Goal: Use online tool/utility: Utilize a website feature to perform a specific function

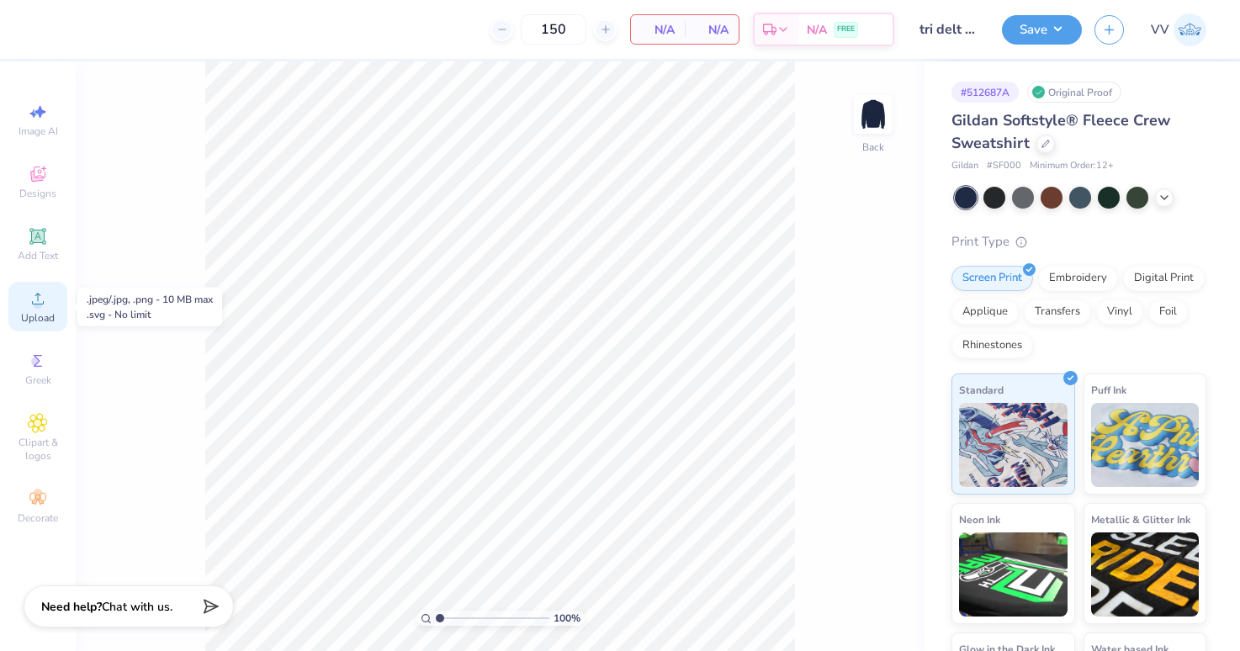
click at [29, 305] on icon at bounding box center [38, 299] width 20 height 20
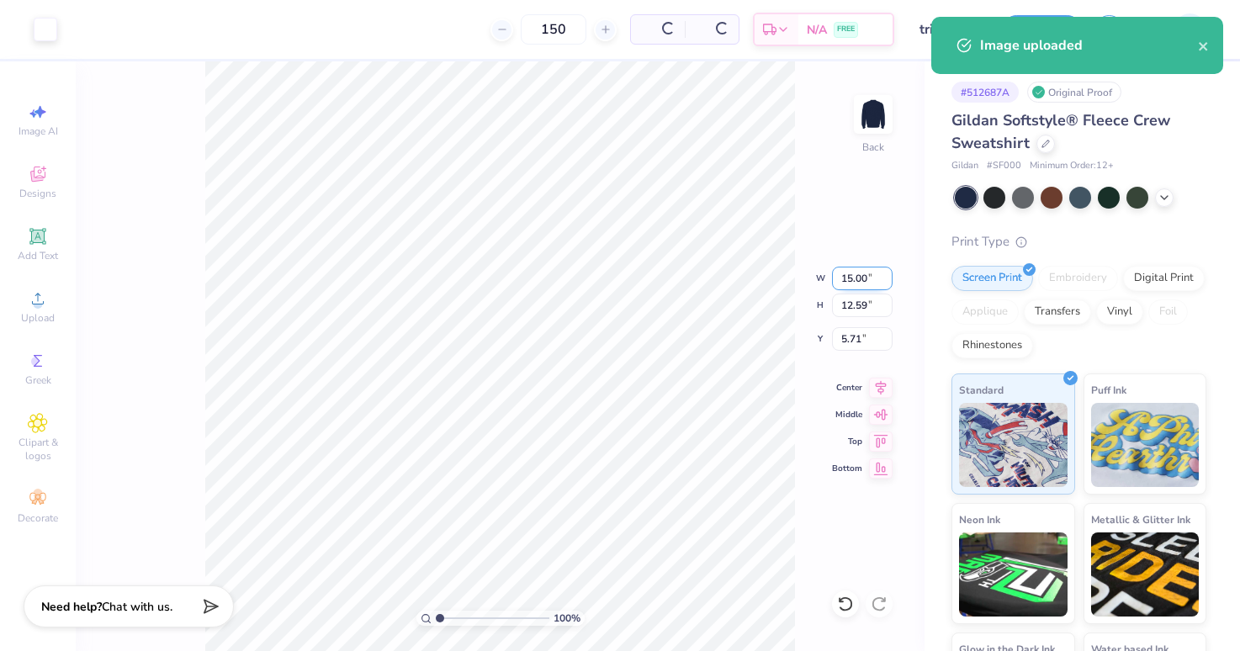
click at [840, 277] on input "15.00" at bounding box center [862, 279] width 61 height 24
type input "12.00"
type input "10.07"
type input "3.00"
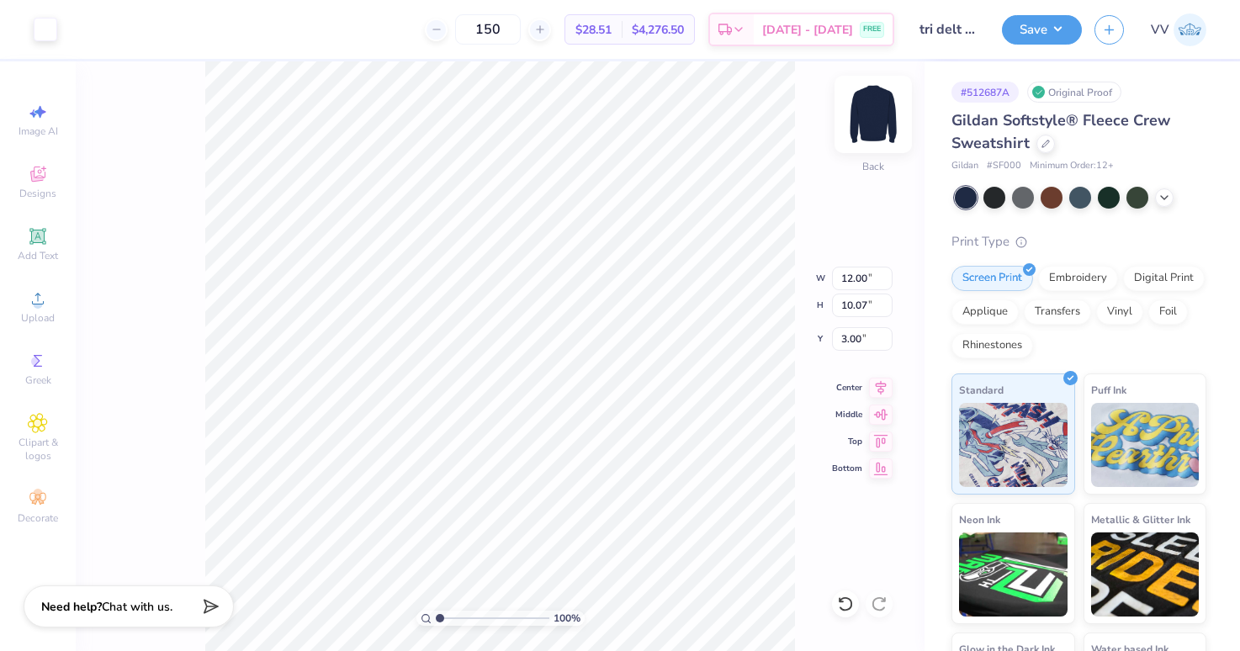
click at [865, 103] on img at bounding box center [873, 114] width 67 height 67
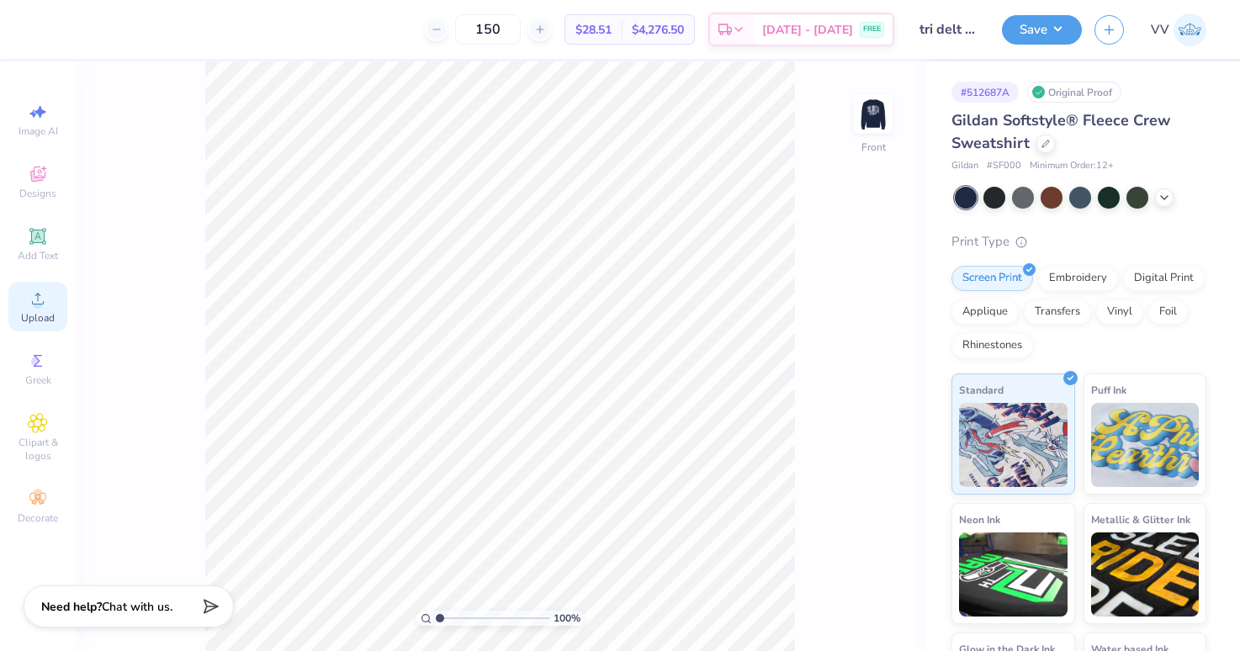
click at [38, 304] on icon at bounding box center [38, 299] width 12 height 12
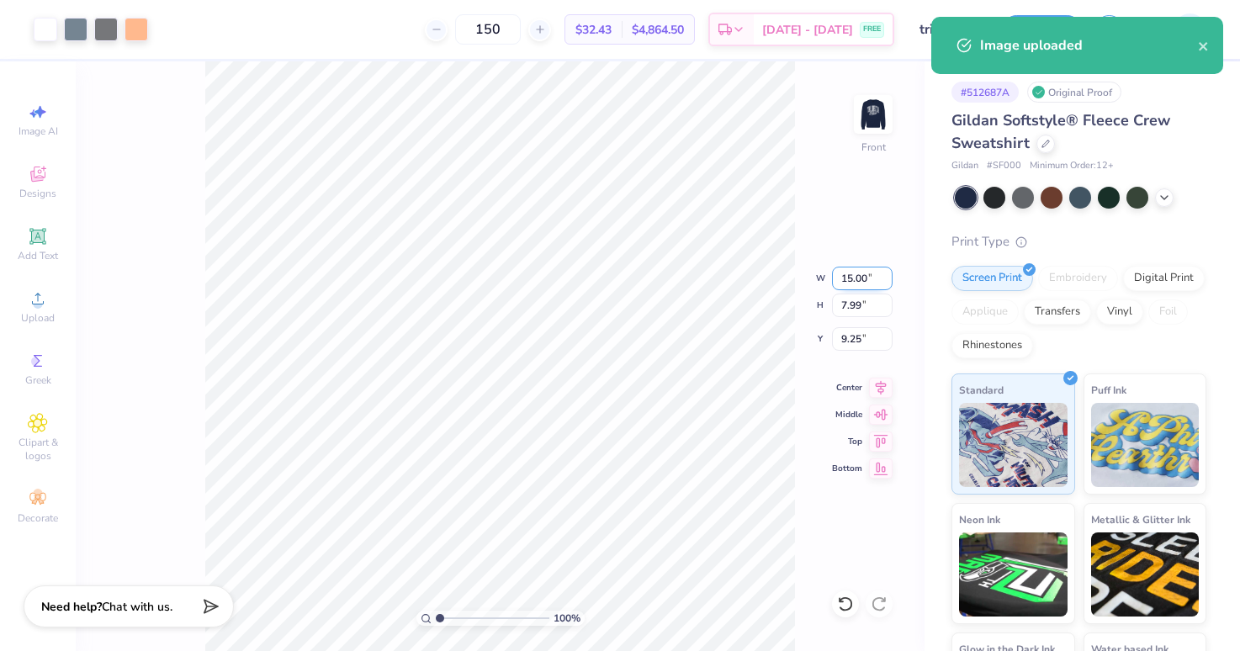
click at [861, 278] on input "15.00" at bounding box center [862, 279] width 61 height 24
type input "12.50"
type input "6.66"
type input "3.00"
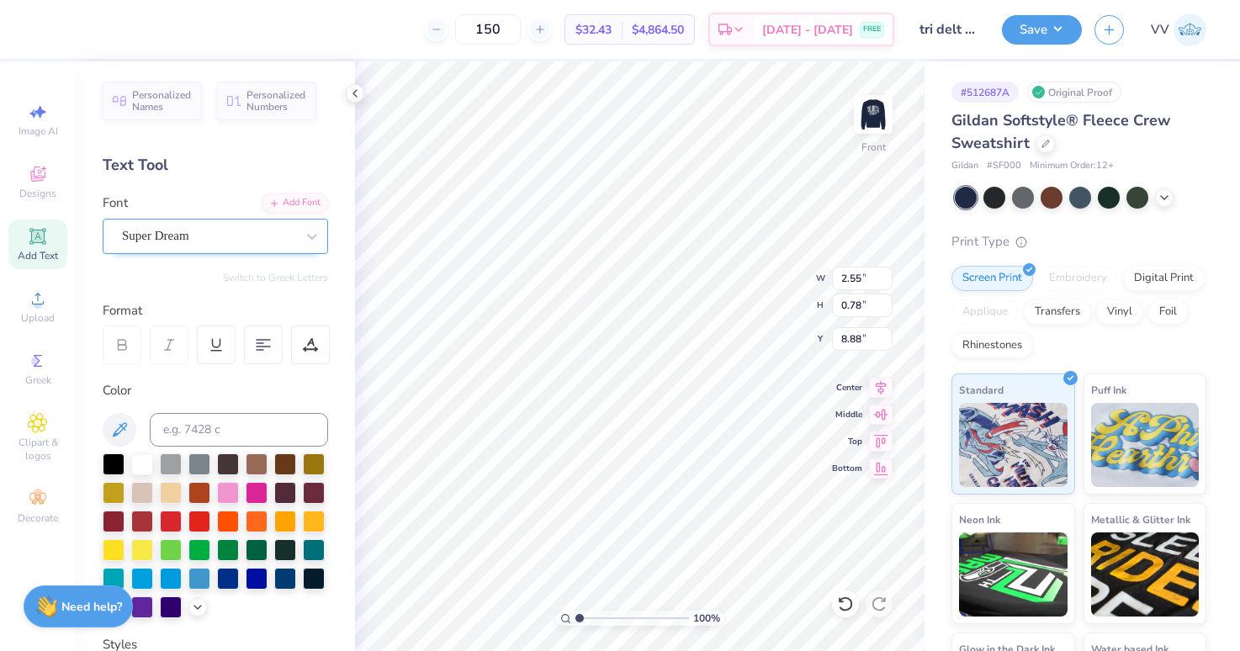
click at [172, 240] on div "Super Dream" at bounding box center [208, 236] width 177 height 26
click at [278, 204] on icon at bounding box center [274, 202] width 10 height 10
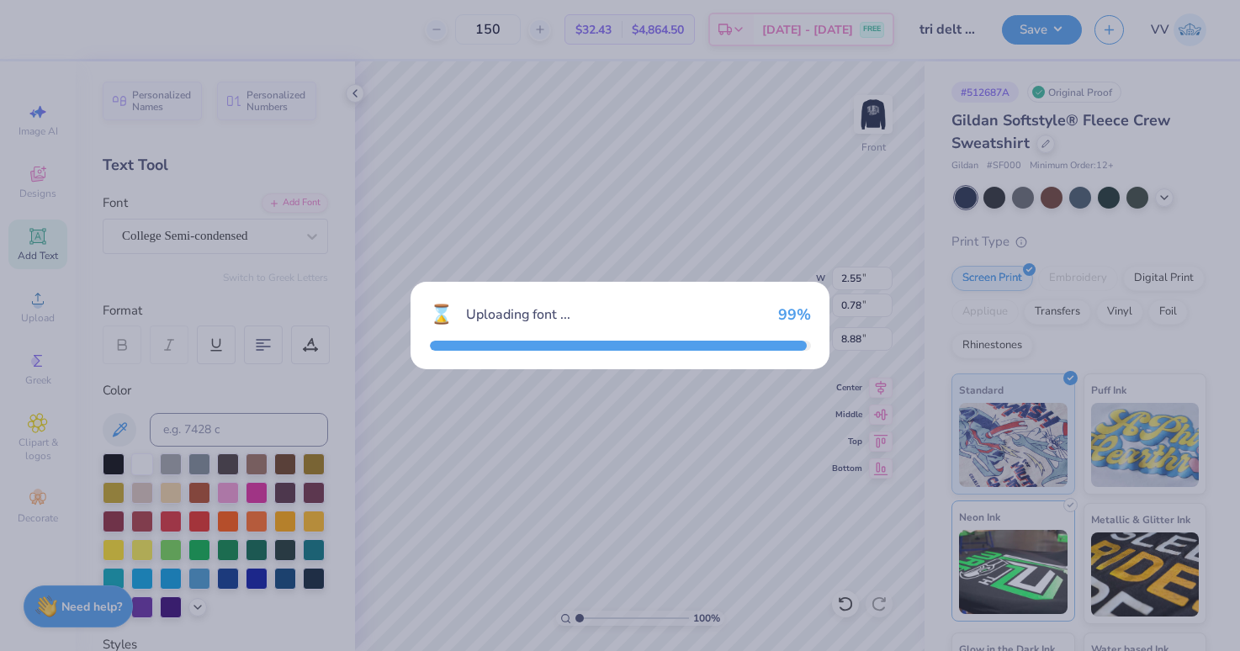
type input "1.77"
type input "0.74"
type input "8.97"
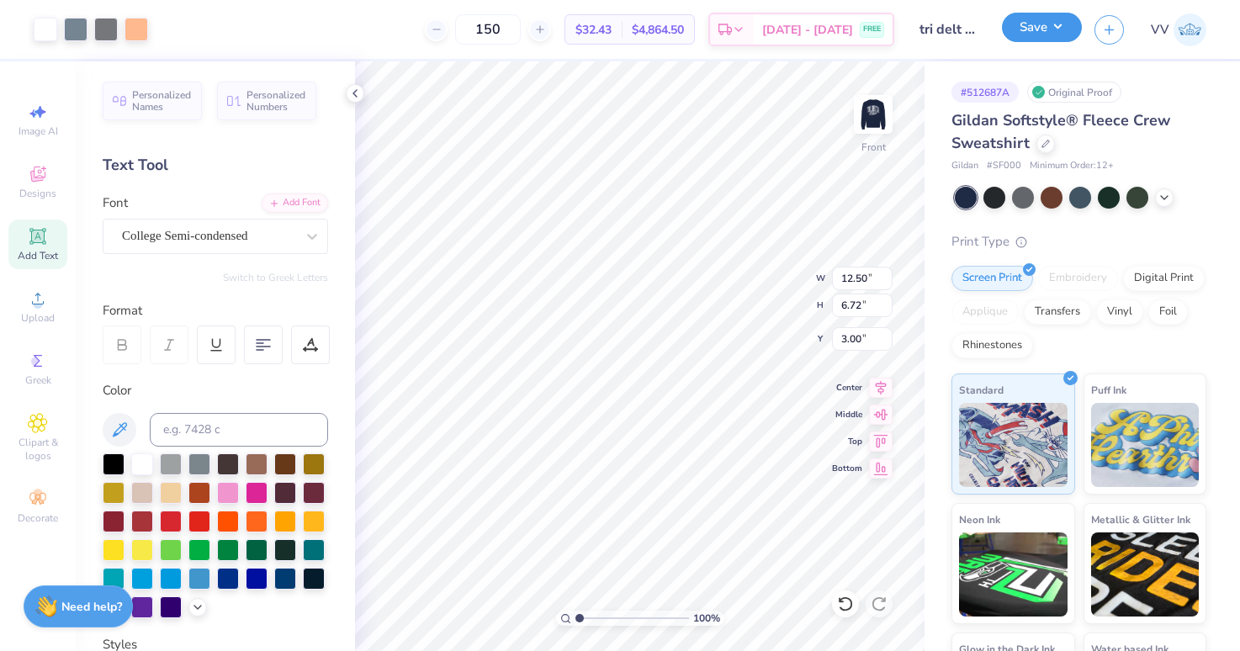
click at [1030, 33] on button "Save" at bounding box center [1042, 27] width 80 height 29
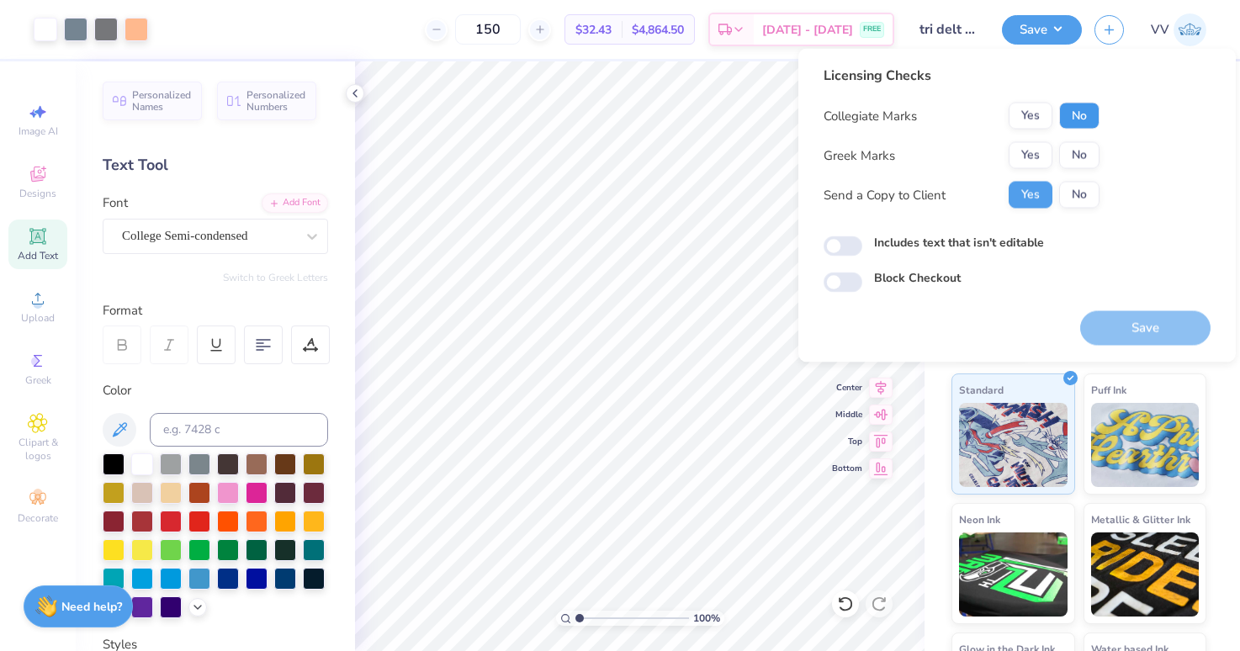
click at [1086, 109] on button "No" at bounding box center [1079, 116] width 40 height 27
click at [1034, 154] on button "Yes" at bounding box center [1031, 155] width 44 height 27
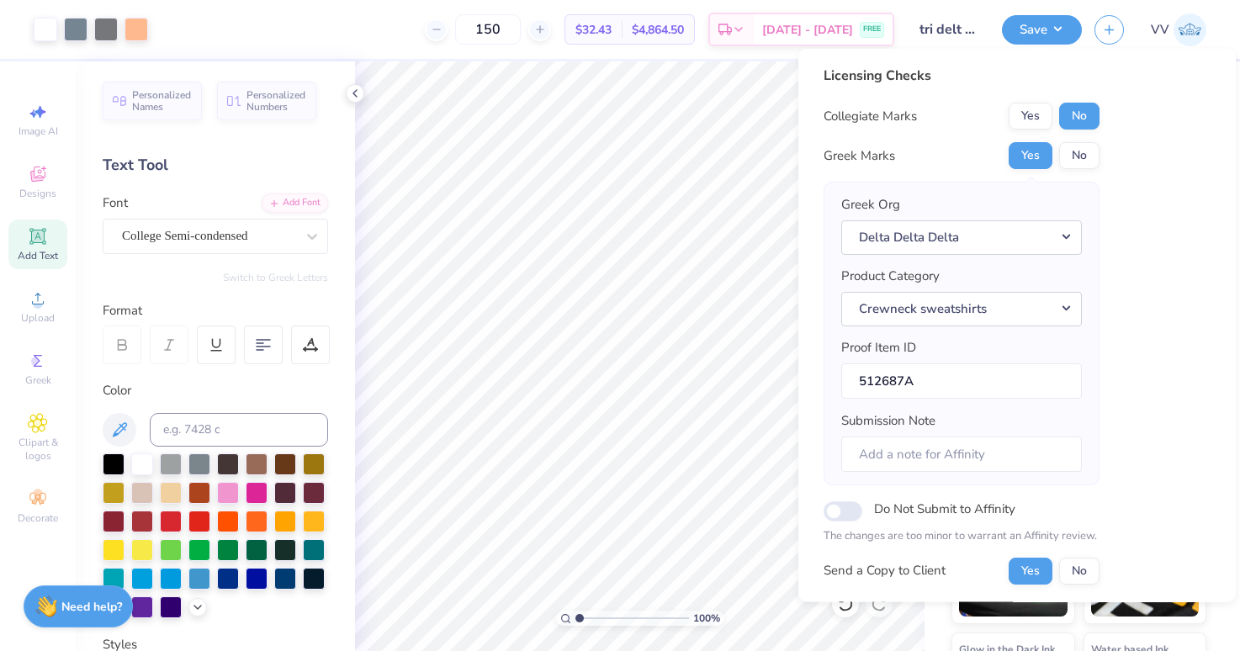
scroll to position [135, 0]
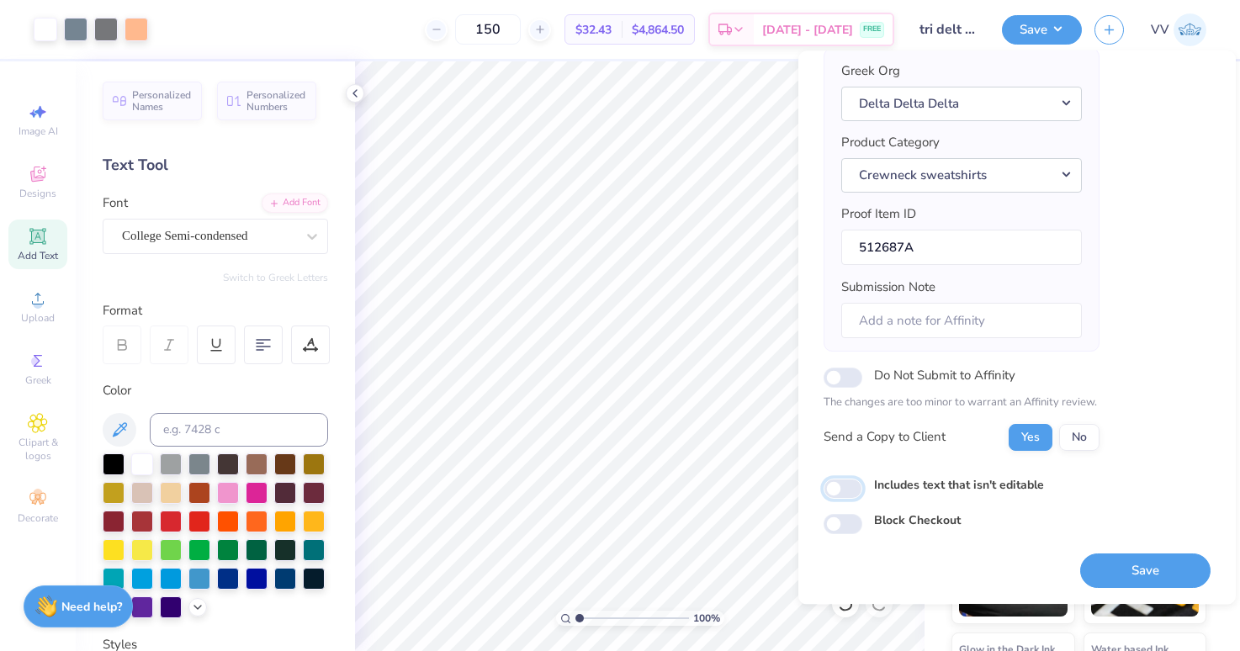
click at [834, 495] on input "Includes text that isn't editable" at bounding box center [843, 489] width 39 height 20
checkbox input "true"
drag, startPoint x: 1125, startPoint y: 579, endPoint x: 1117, endPoint y: 565, distance: 15.4
click at [1124, 579] on button "Save" at bounding box center [1145, 571] width 130 height 34
